Goal: Find specific page/section: Find specific page/section

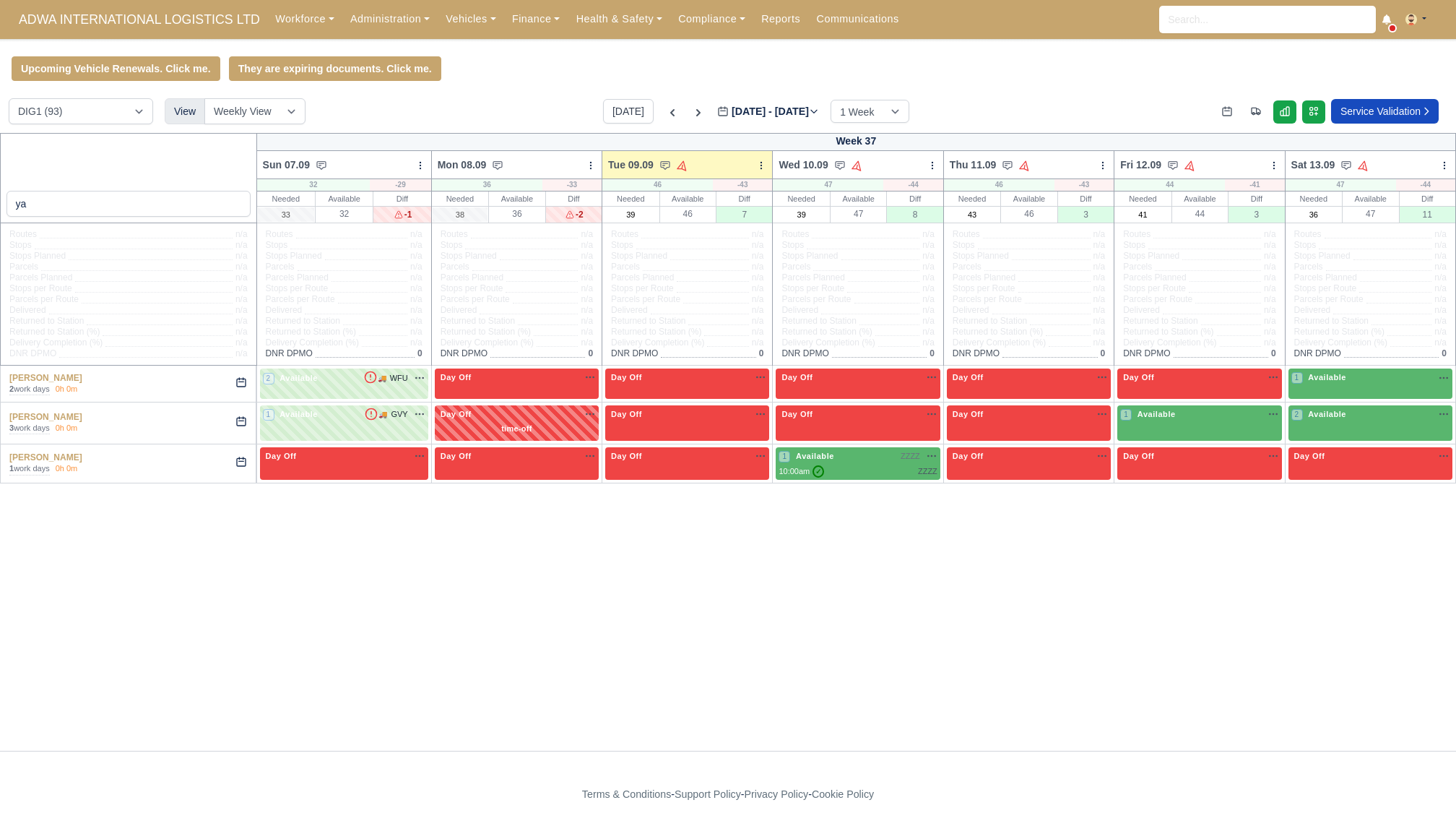
click at [387, 3] on div "Workforce Manpower Expiring Documents Leave Requests Daily Attendance Daily Tim…" at bounding box center [855, 19] width 1177 height 39
click at [375, 18] on link "Administration" at bounding box center [390, 19] width 95 height 28
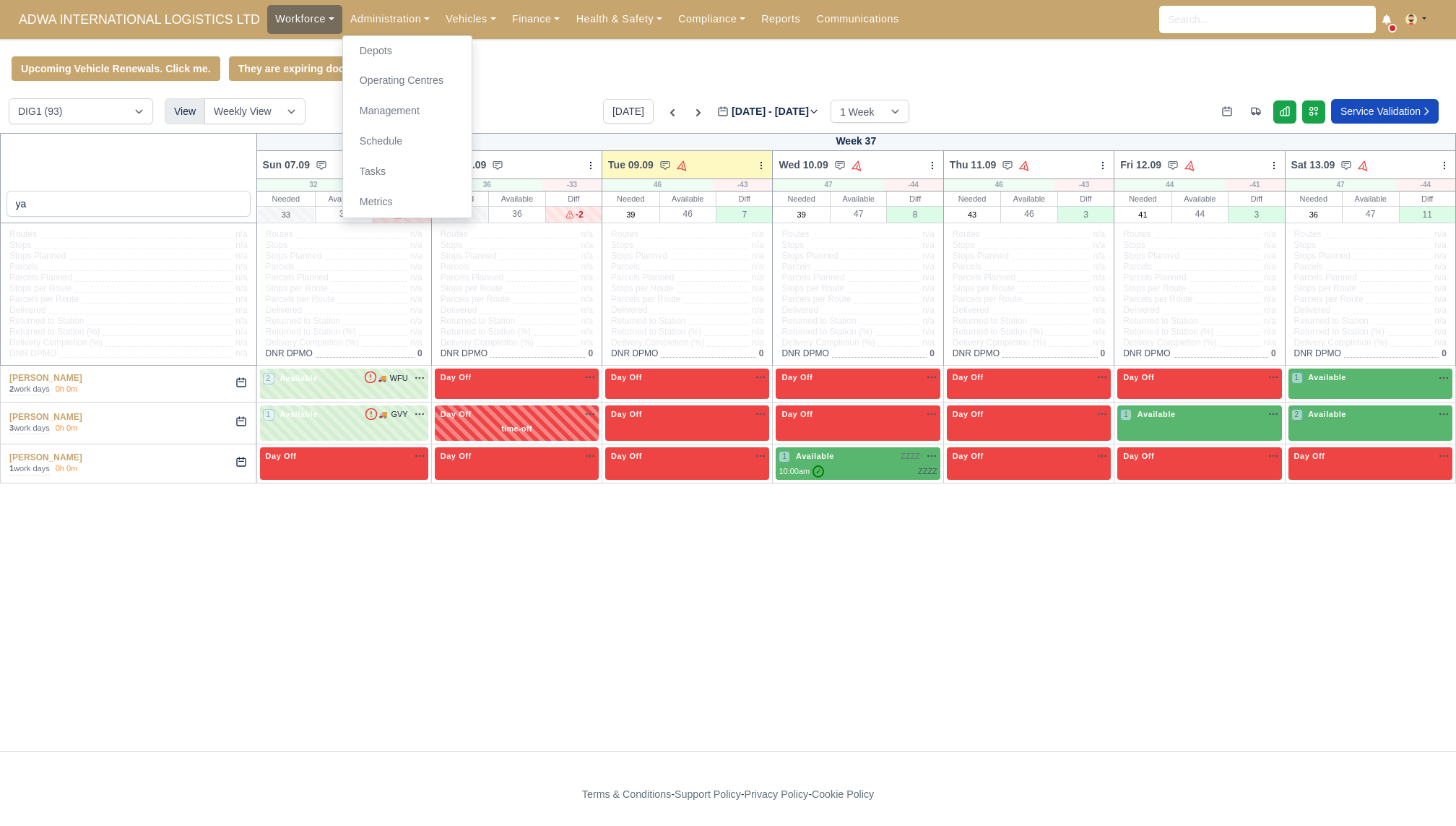
click at [315, 31] on link "Workforce" at bounding box center [304, 19] width 75 height 28
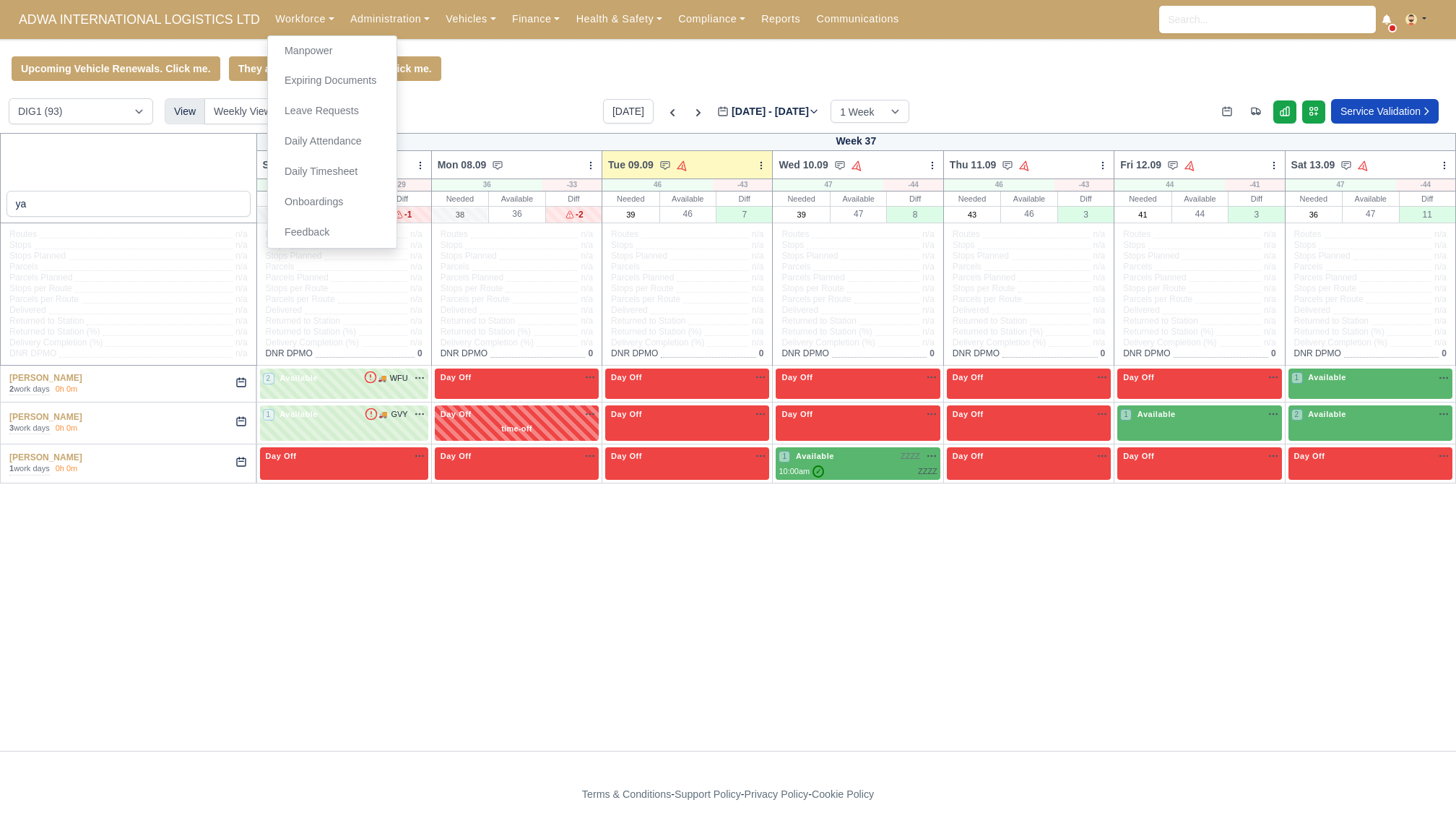
click at [343, 33] on div "Workforce Manpower Expiring Documents Leave Requests Daily Attendance Daily Tim…" at bounding box center [855, 19] width 1177 height 39
click at [357, 33] on div "Workforce Manpower Expiring Documents Leave Requests Daily Attendance Daily Tim…" at bounding box center [855, 19] width 1177 height 39
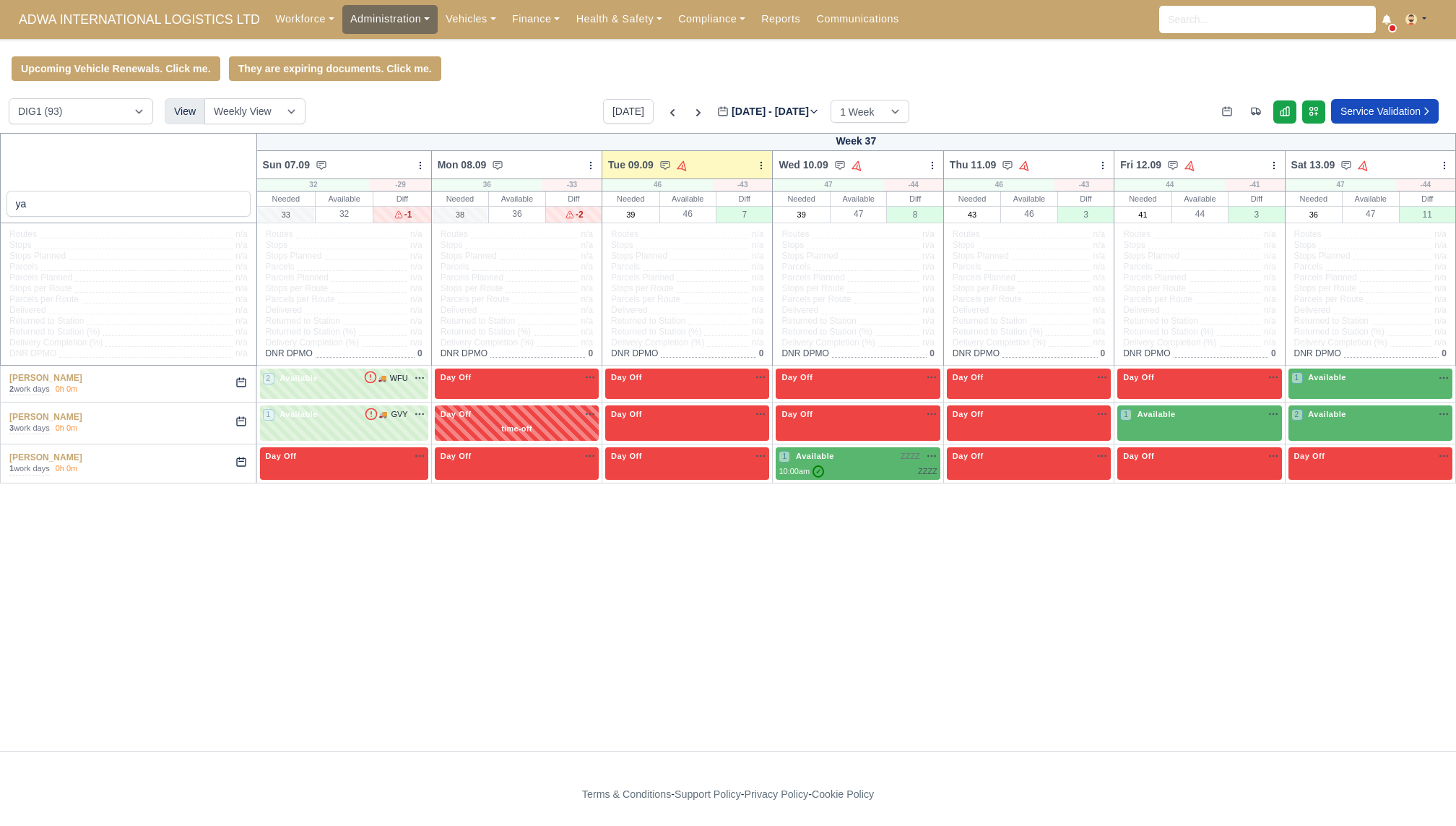
click at [375, 20] on link "Administration" at bounding box center [390, 19] width 95 height 28
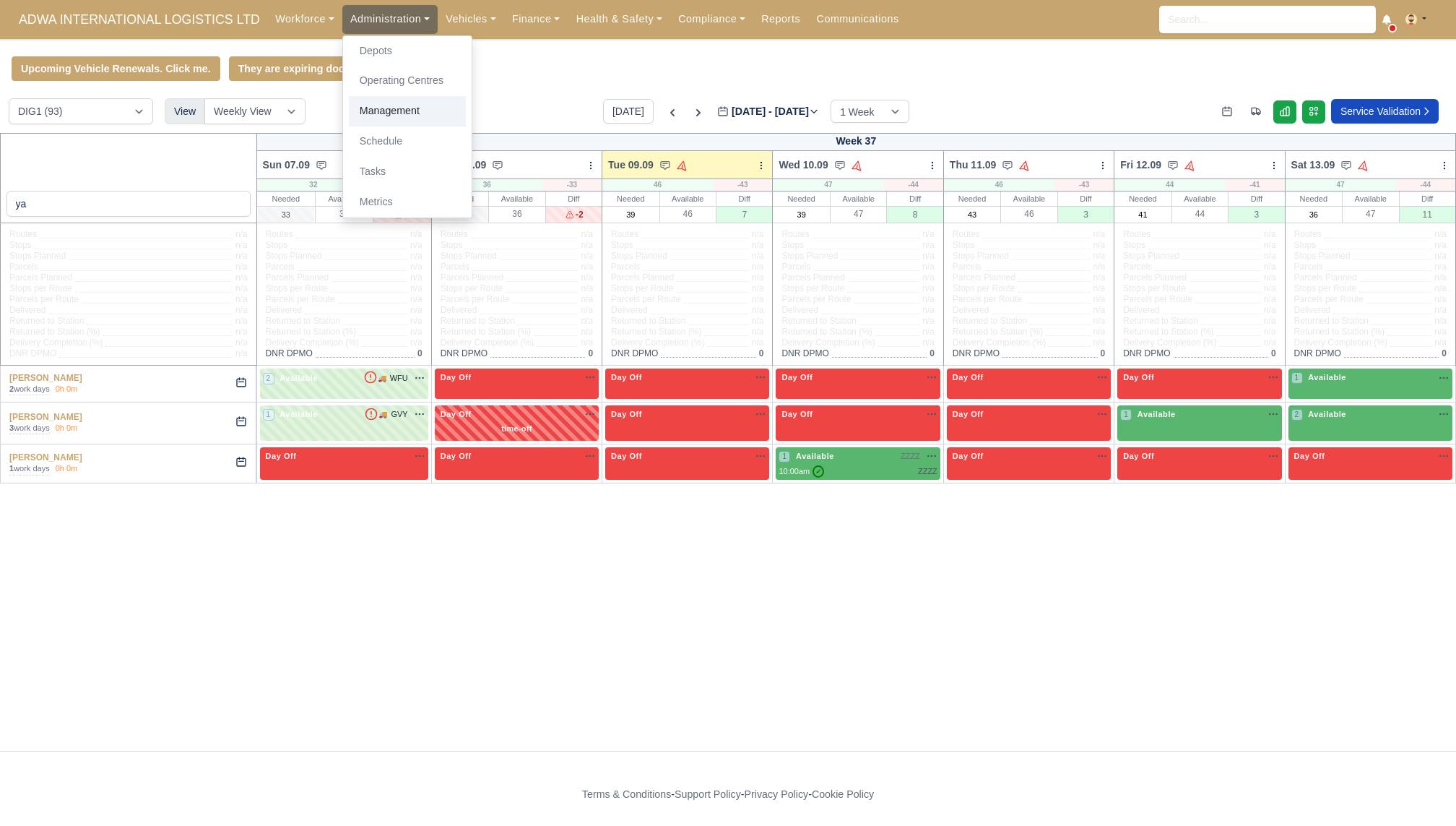
click at [383, 110] on link "Management" at bounding box center [407, 111] width 117 height 31
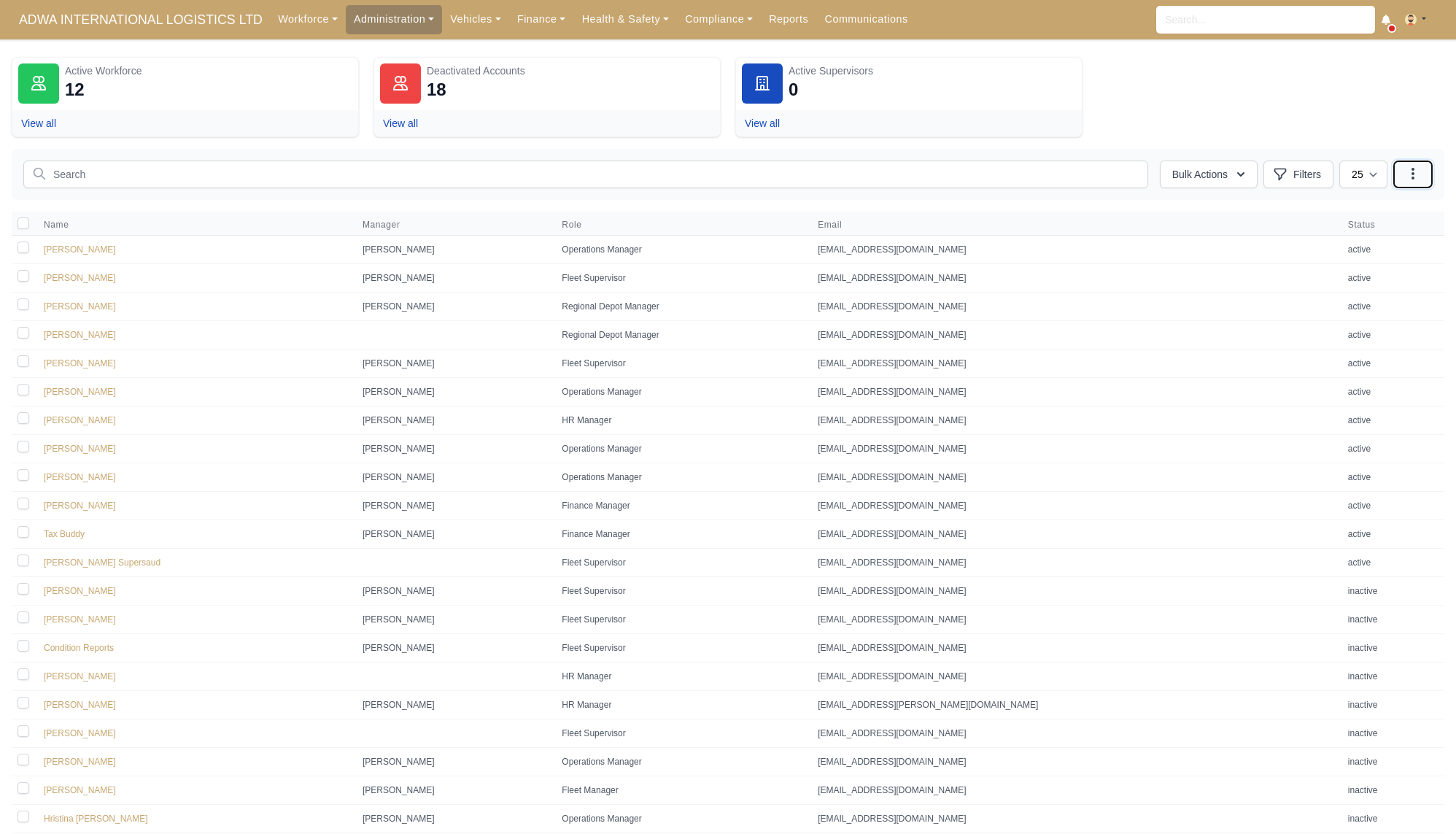
click at [1406, 173] on icon "button" at bounding box center [1413, 173] width 15 height 15
click at [1306, 107] on dl "Active Workforce 12 View all Deactivated Accounts 18 View all Active Supervisor…" at bounding box center [727, 97] width 1432 height 81
click at [1326, 94] on dl "Active Workforce 12 View all Deactivated Accounts 18 View all Active Supervisor…" at bounding box center [727, 97] width 1432 height 81
click at [75, 387] on link "[PERSON_NAME]" at bounding box center [80, 392] width 72 height 11
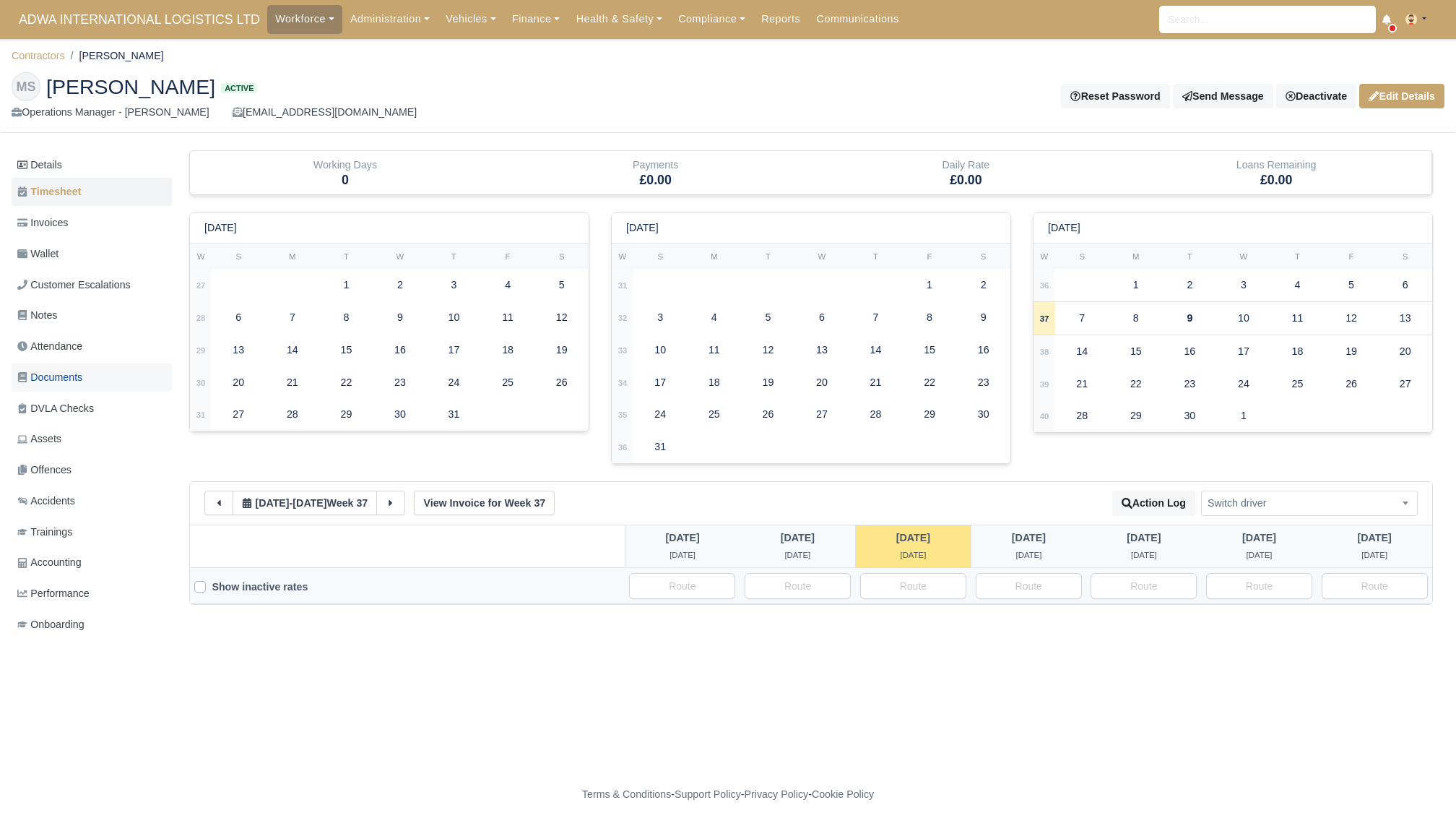
click at [67, 378] on span "Documents" at bounding box center [50, 378] width 65 height 17
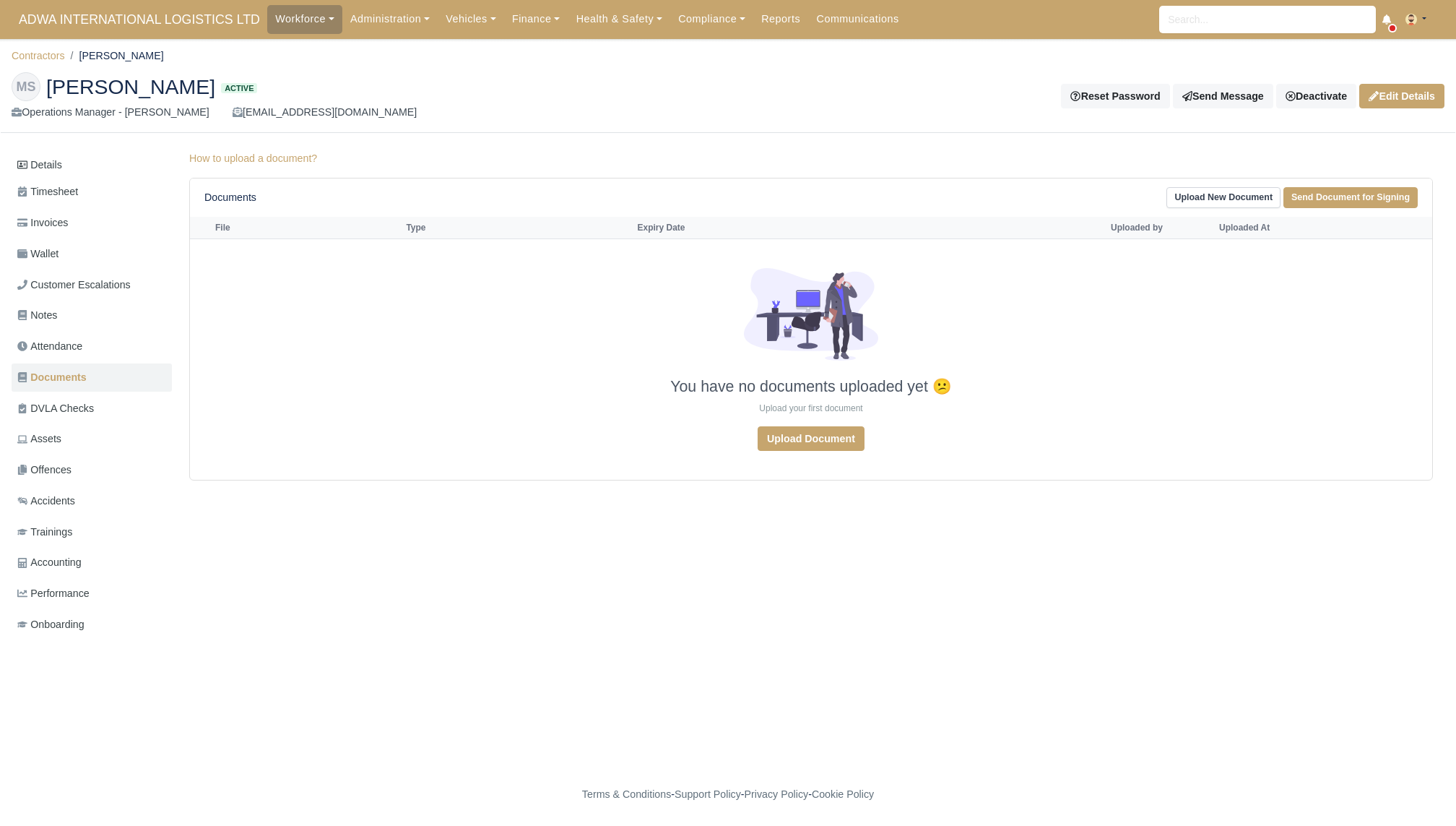
click at [32, 150] on div "Details Timesheet Invoices Wallet Customer Escalations Notes Attendance" at bounding box center [94, 408] width 166 height 517
click at [32, 159] on link "Details" at bounding box center [91, 165] width 160 height 27
